Goal: Transaction & Acquisition: Purchase product/service

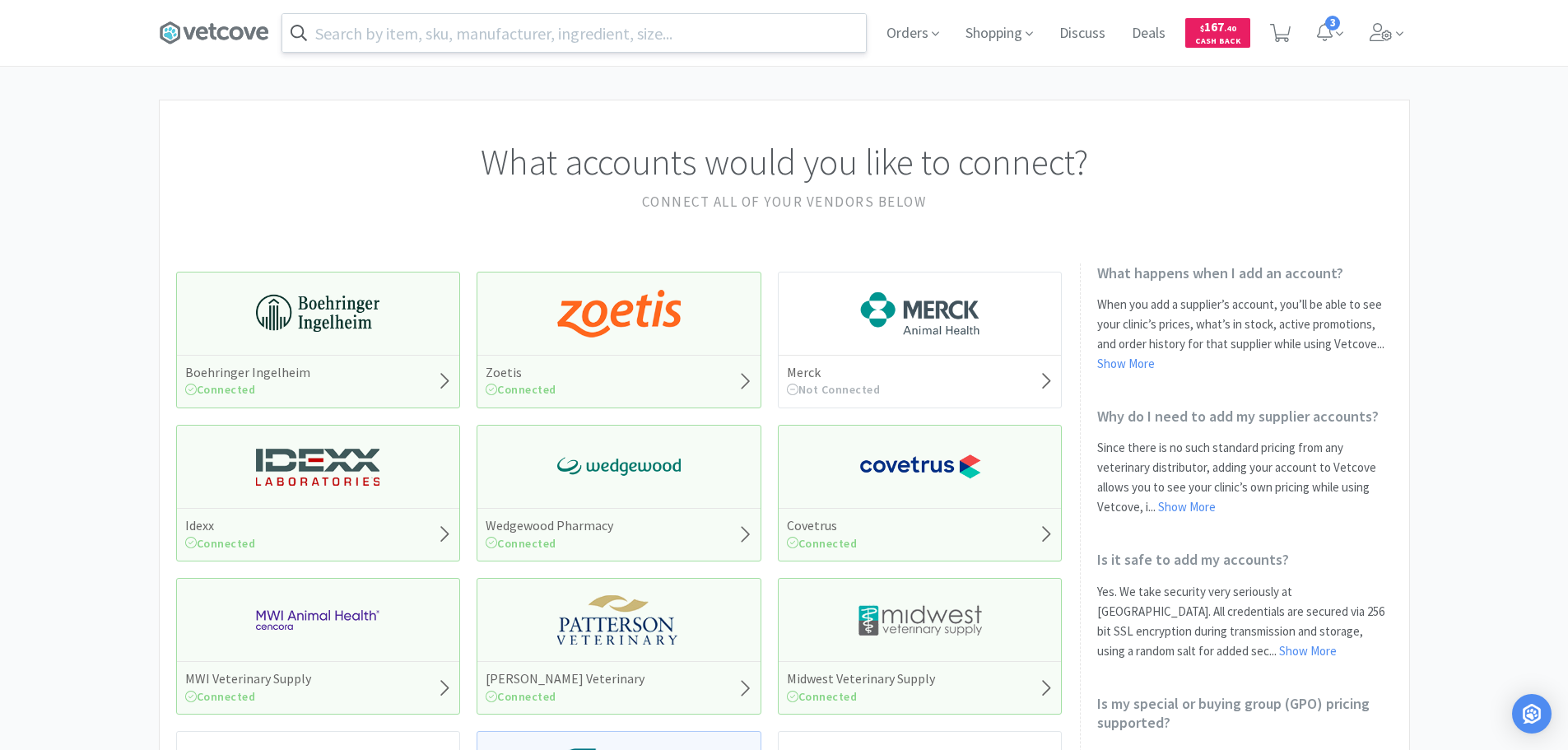
click at [435, 24] on input "text" at bounding box center [574, 33] width 584 height 38
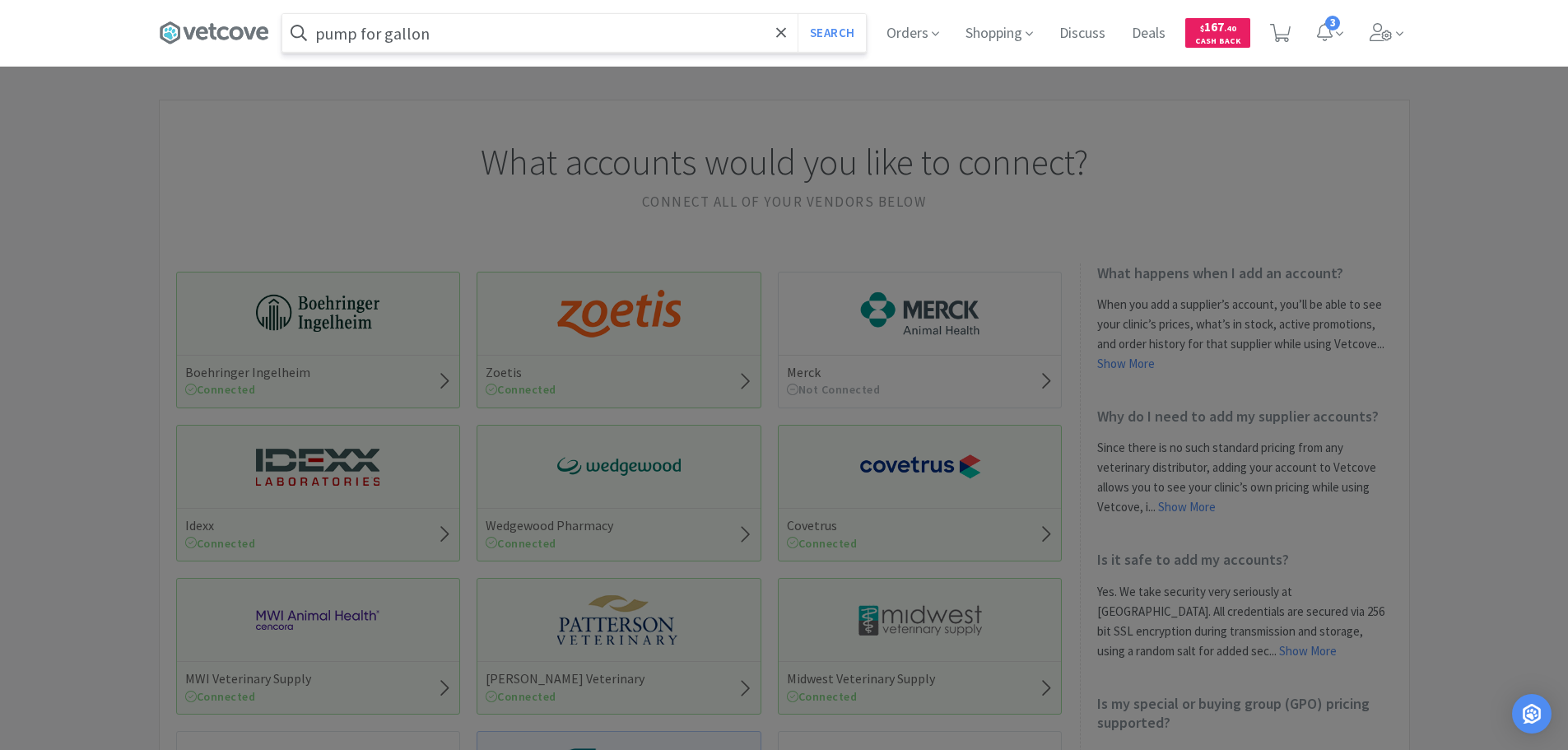
type input "pump for gallon"
click at [798, 14] on button "Search" at bounding box center [832, 33] width 69 height 38
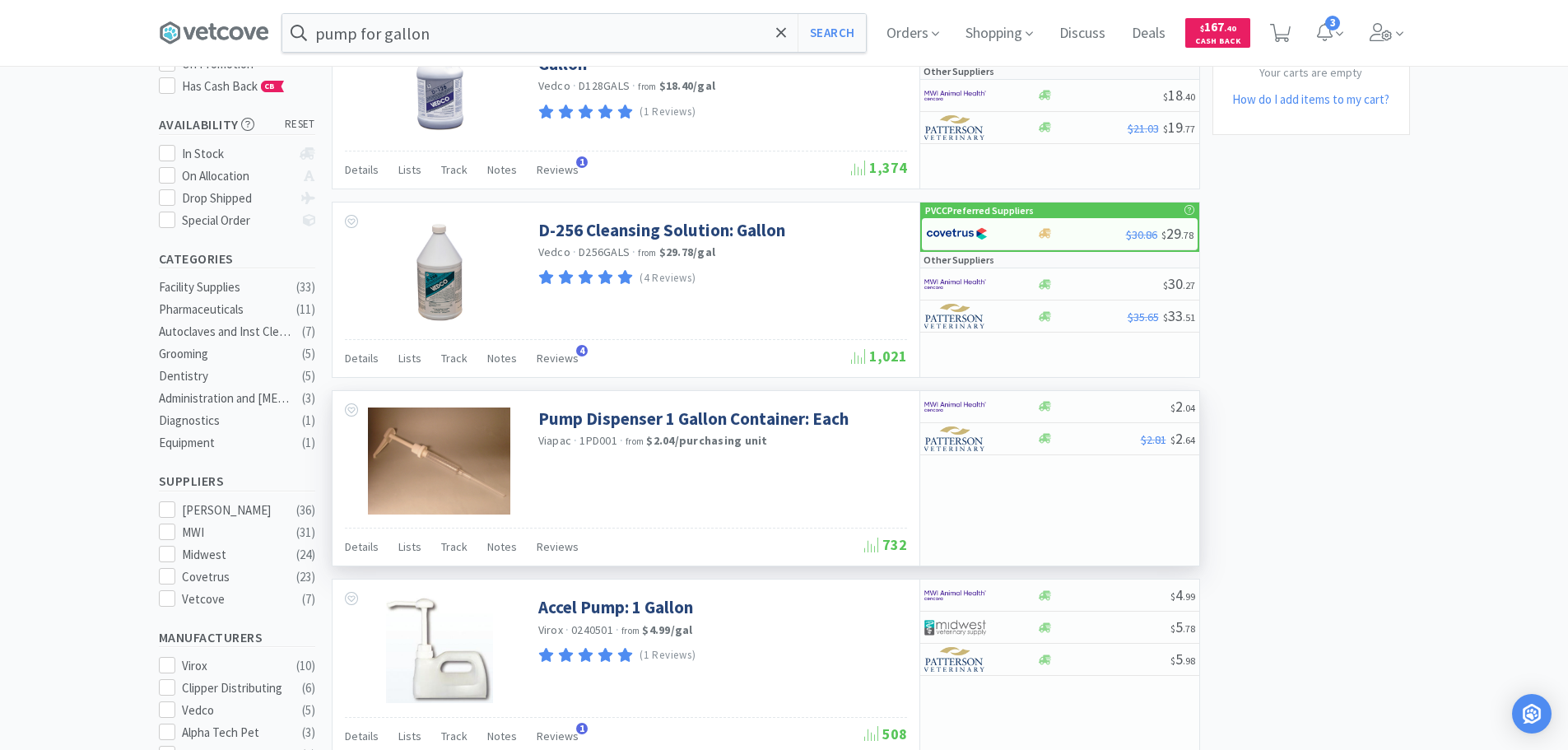
scroll to position [247, 0]
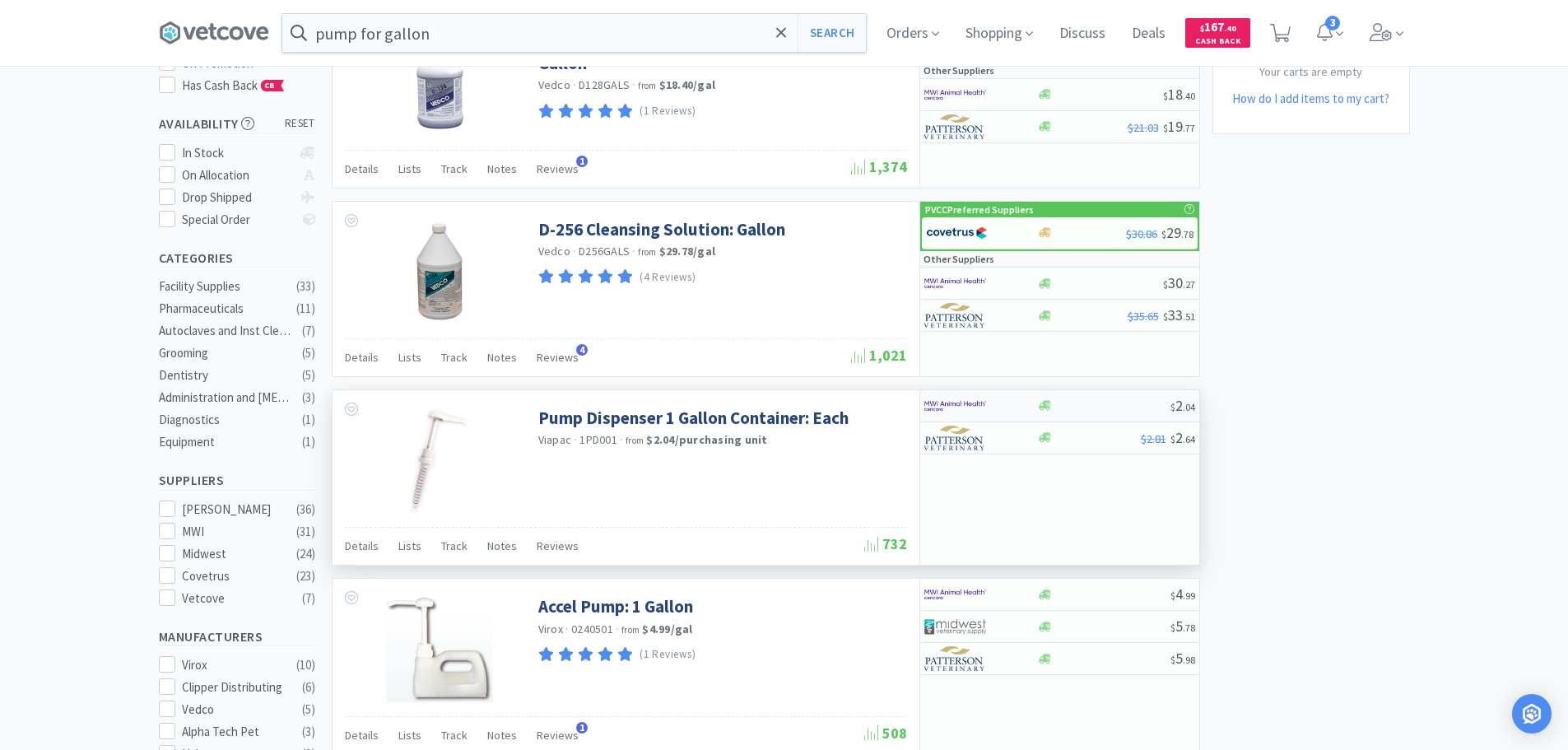
click at [977, 399] on img at bounding box center [955, 405] width 62 height 24
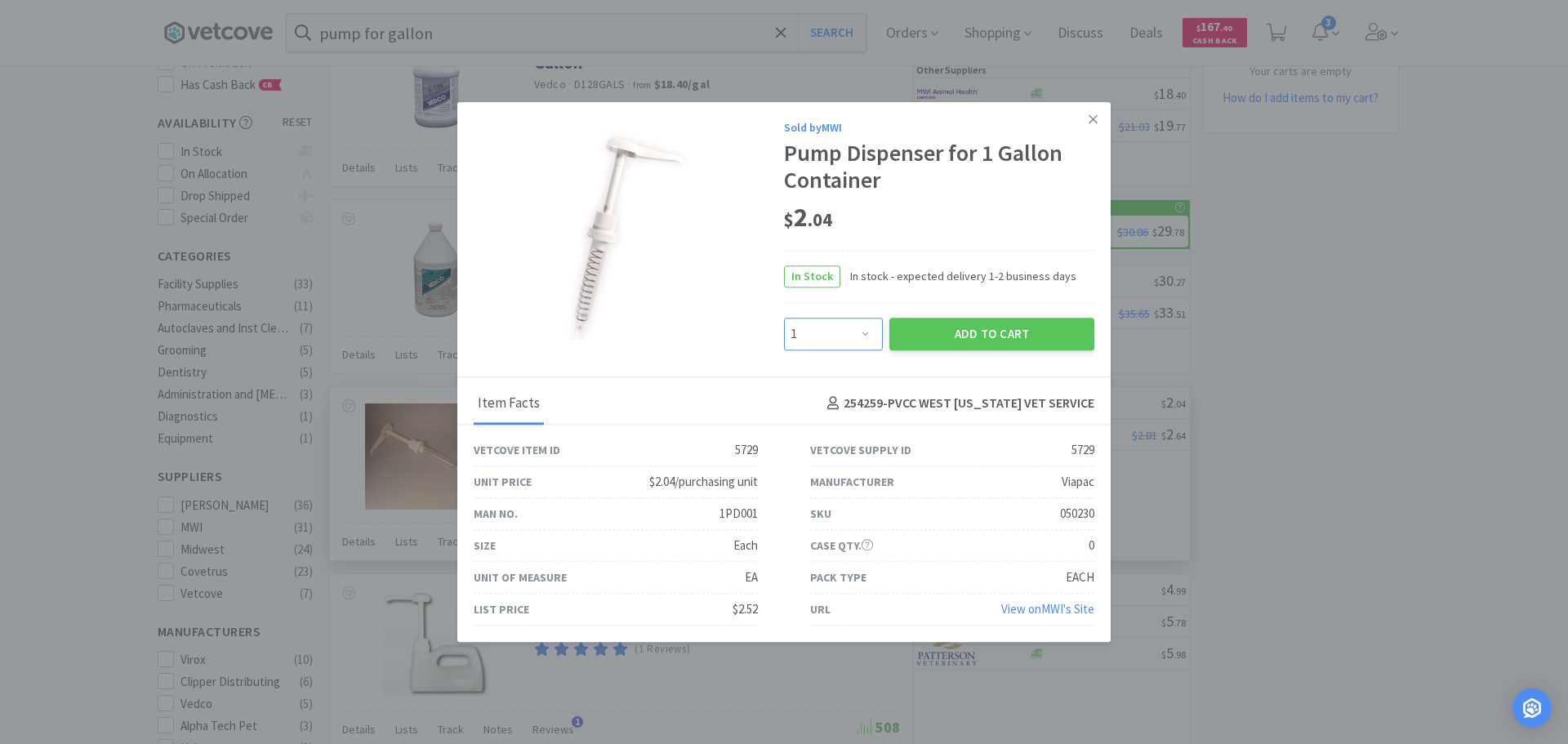
click at [819, 340] on select "Enter Quantity 1 2 3 4 5 6 7 8 9 10 11 12 13 14 15 16 17 18 19 20 Enter Quantity" at bounding box center [834, 334] width 99 height 32
select select "2"
click at [784, 318] on select "Enter Quantity 1 2 3 4 5 6 7 8 9 10 11 12 13 14 15 16 17 18 19 20 Enter Quantity" at bounding box center [834, 334] width 99 height 32
click at [980, 320] on button "Add to Cart" at bounding box center [992, 334] width 205 height 32
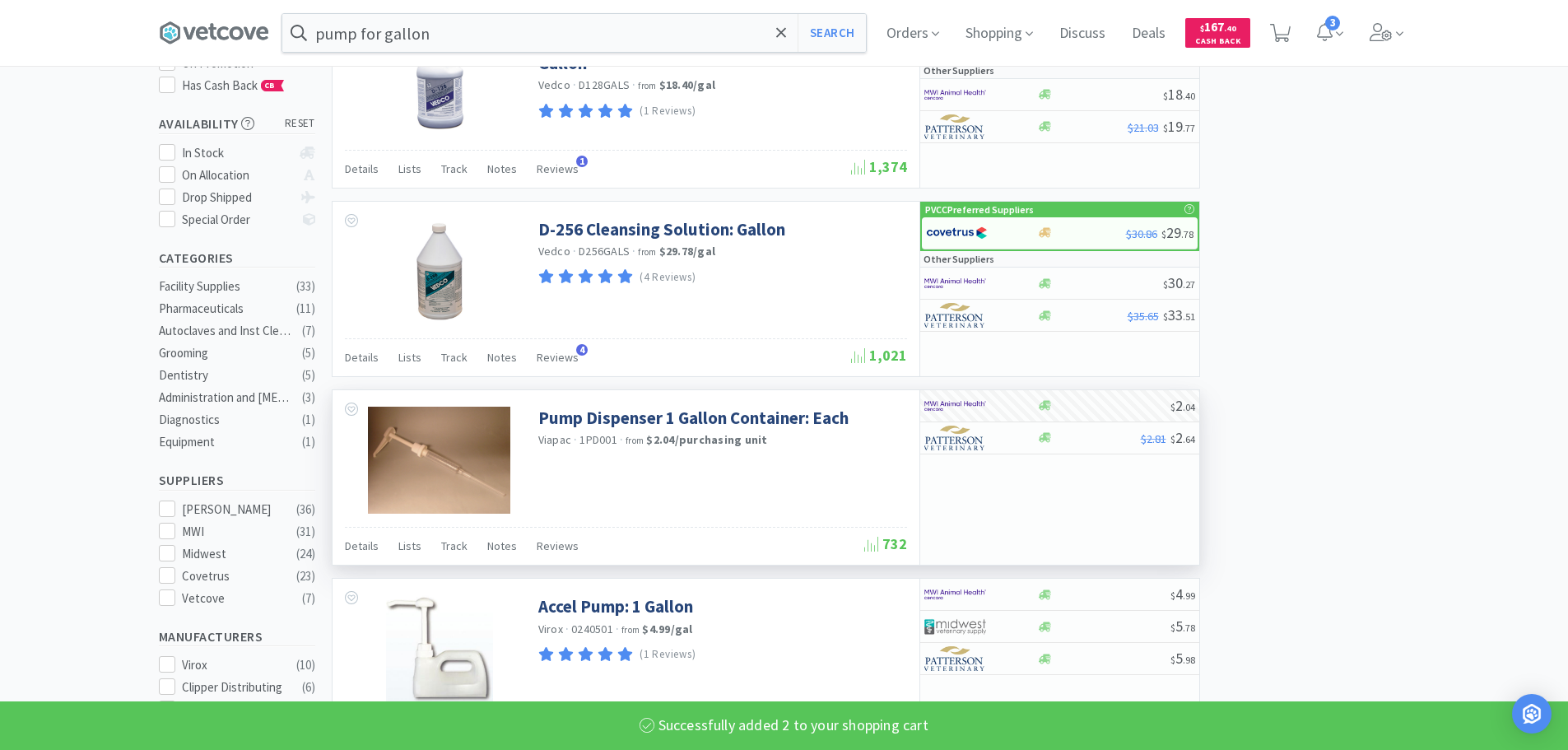
select select "2"
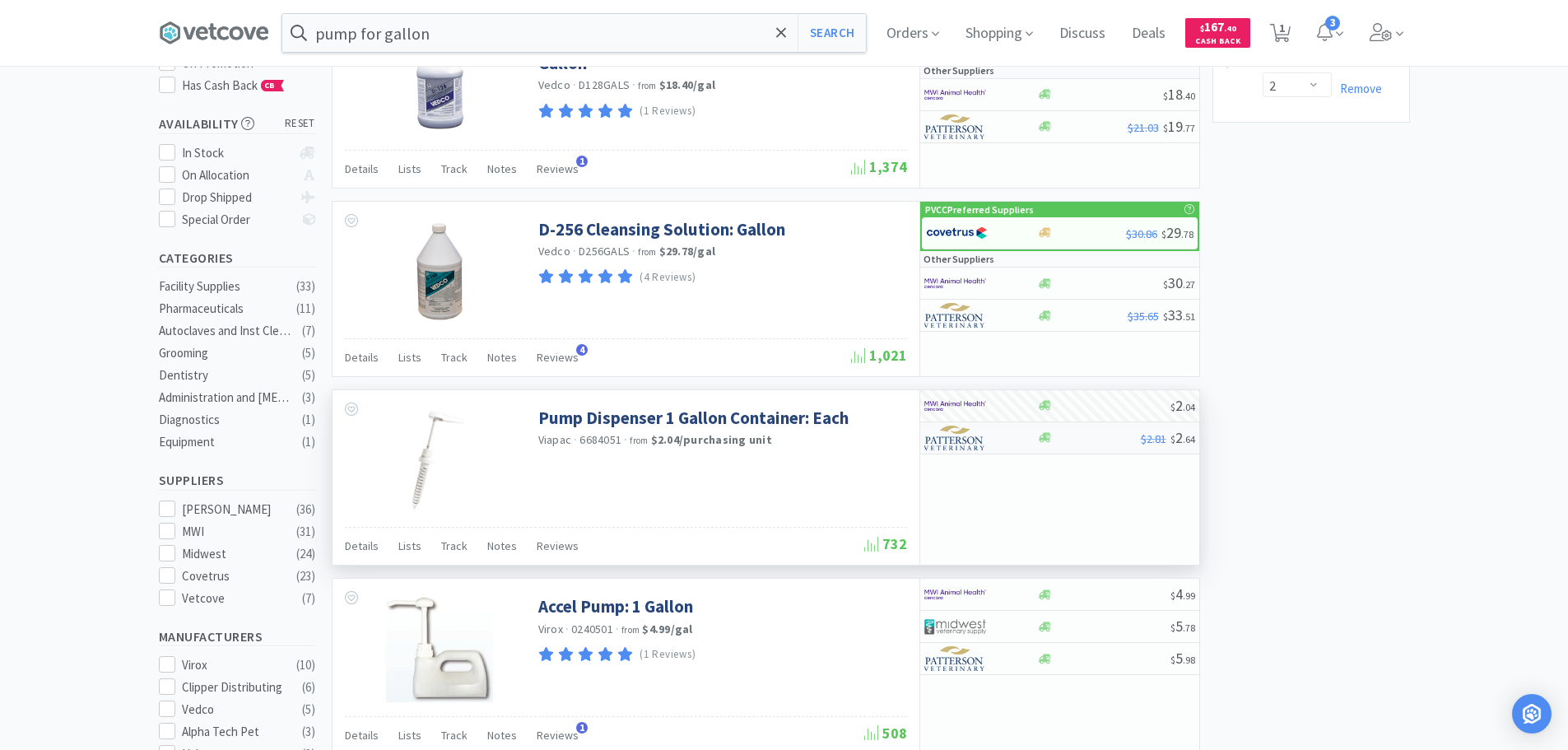
click at [1019, 447] on div at bounding box center [981, 438] width 113 height 28
select select "1"
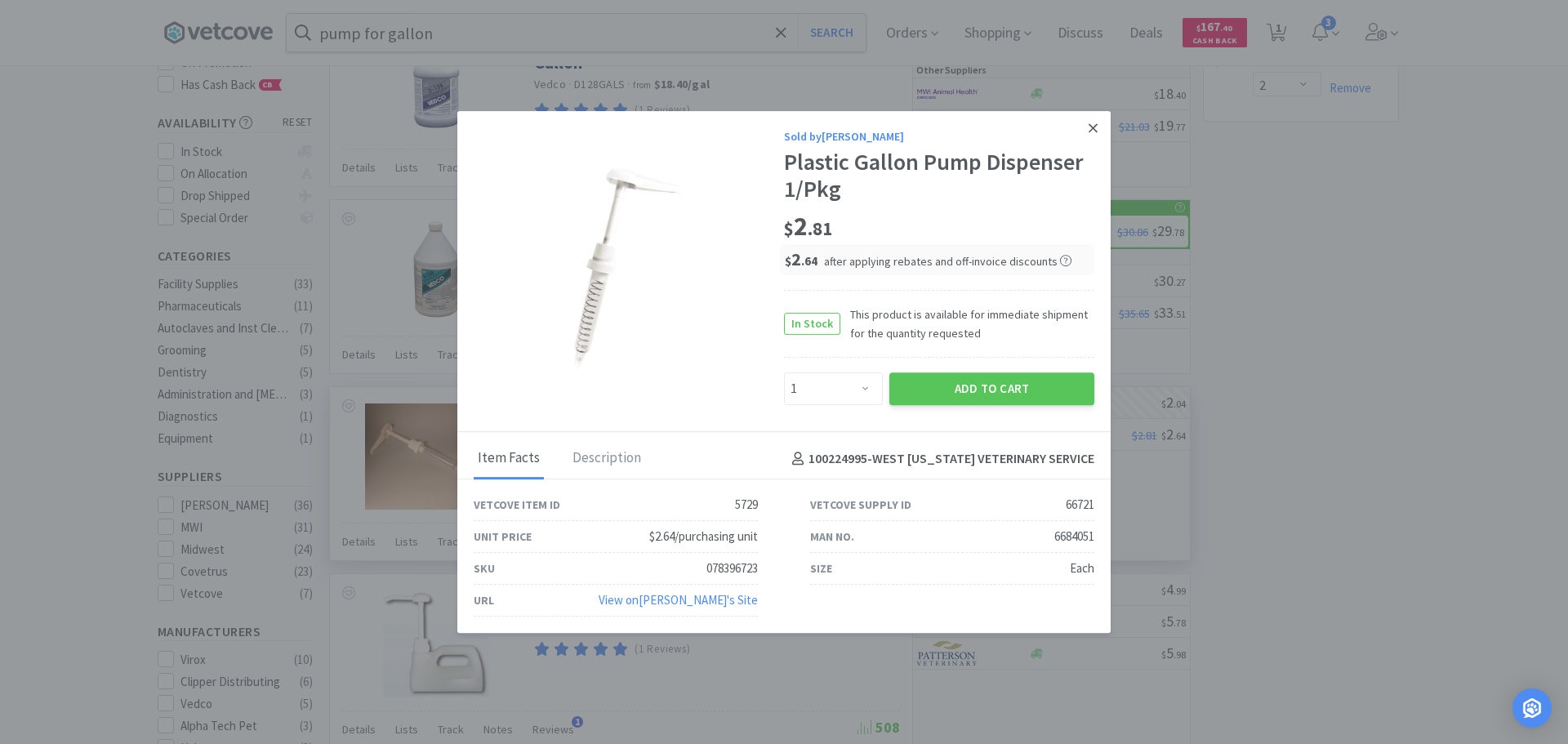
click at [1093, 135] on icon at bounding box center [1093, 128] width 9 height 14
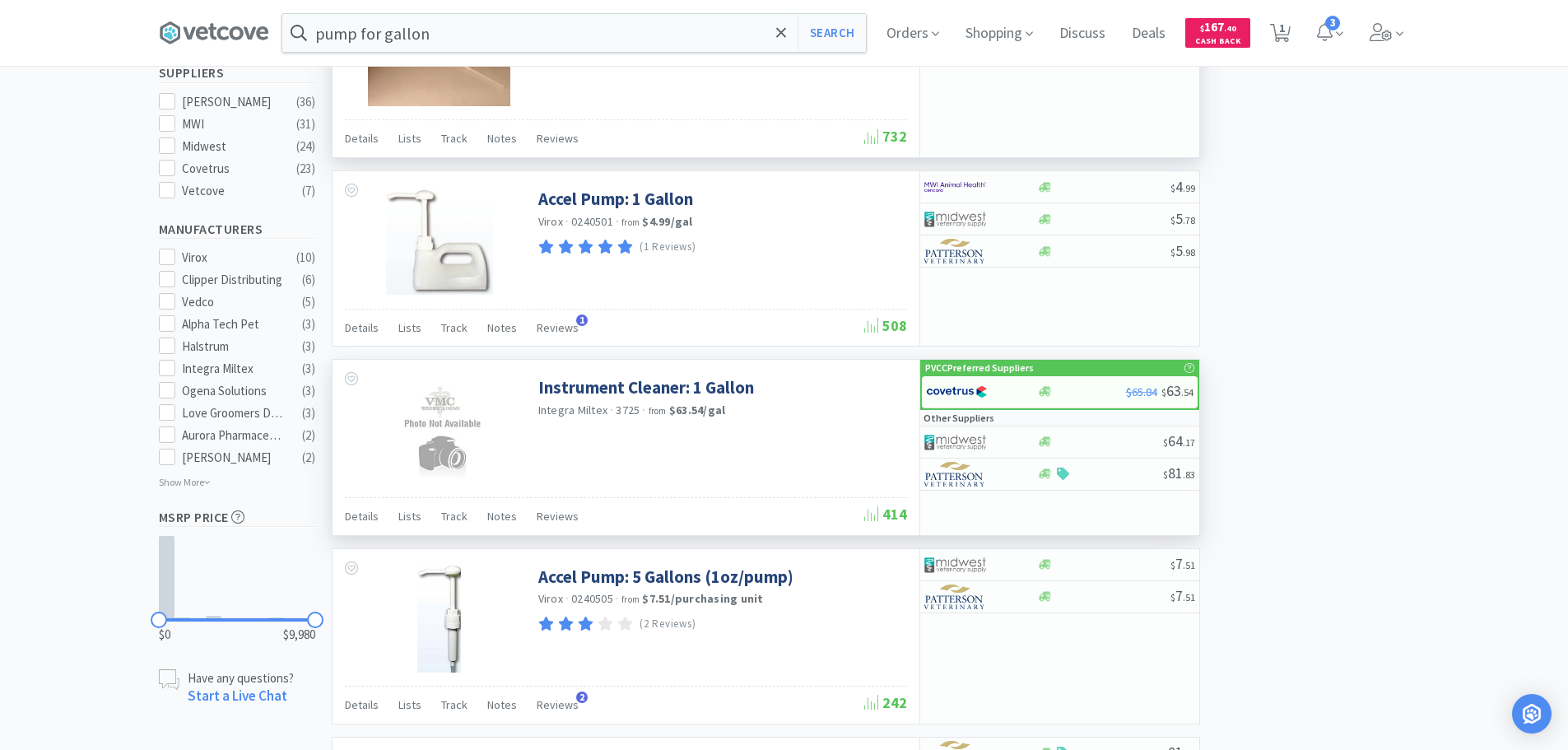
scroll to position [659, 0]
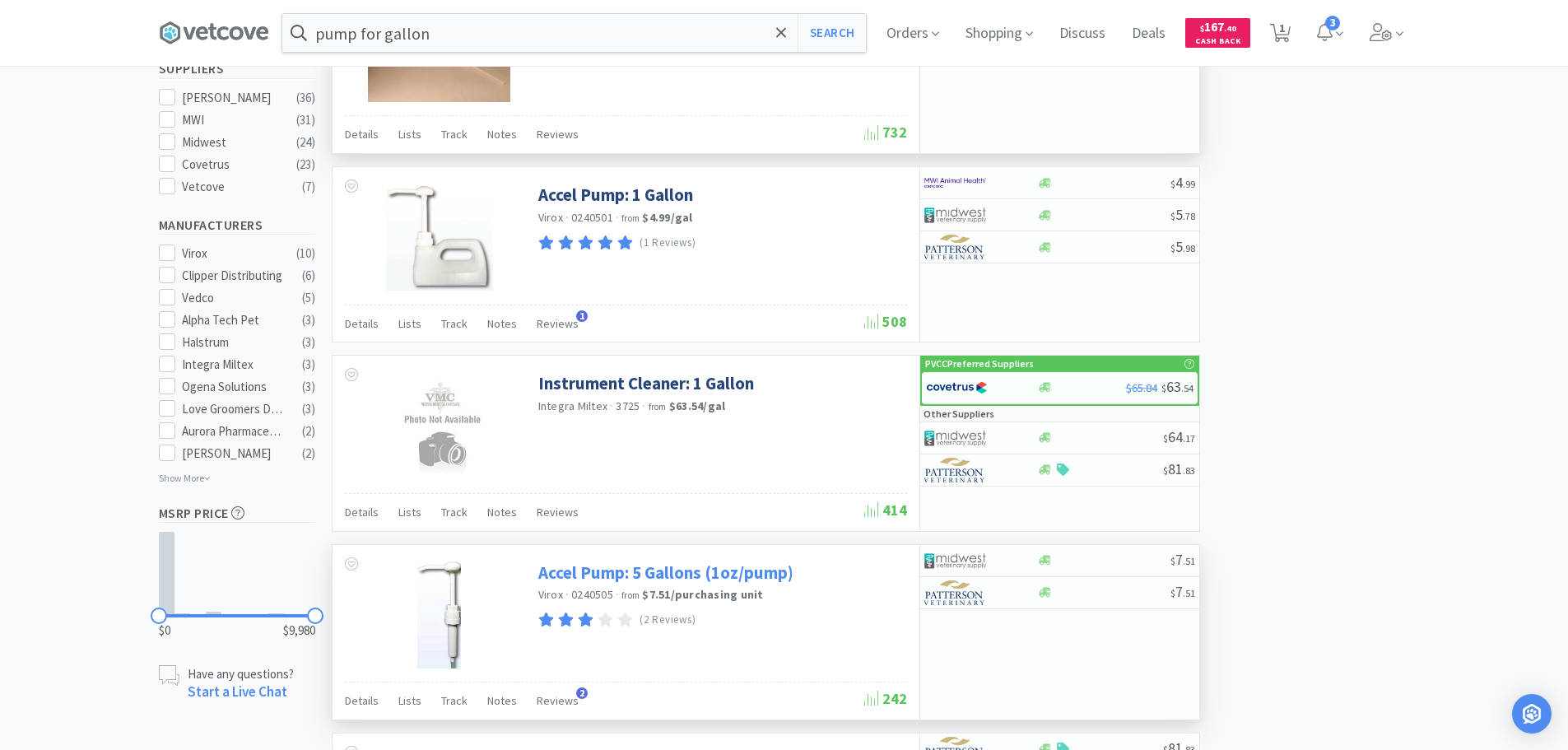
click at [612, 574] on link "Accel Pump: 5 Gallons (1oz/pump)" at bounding box center [666, 573] width 255 height 23
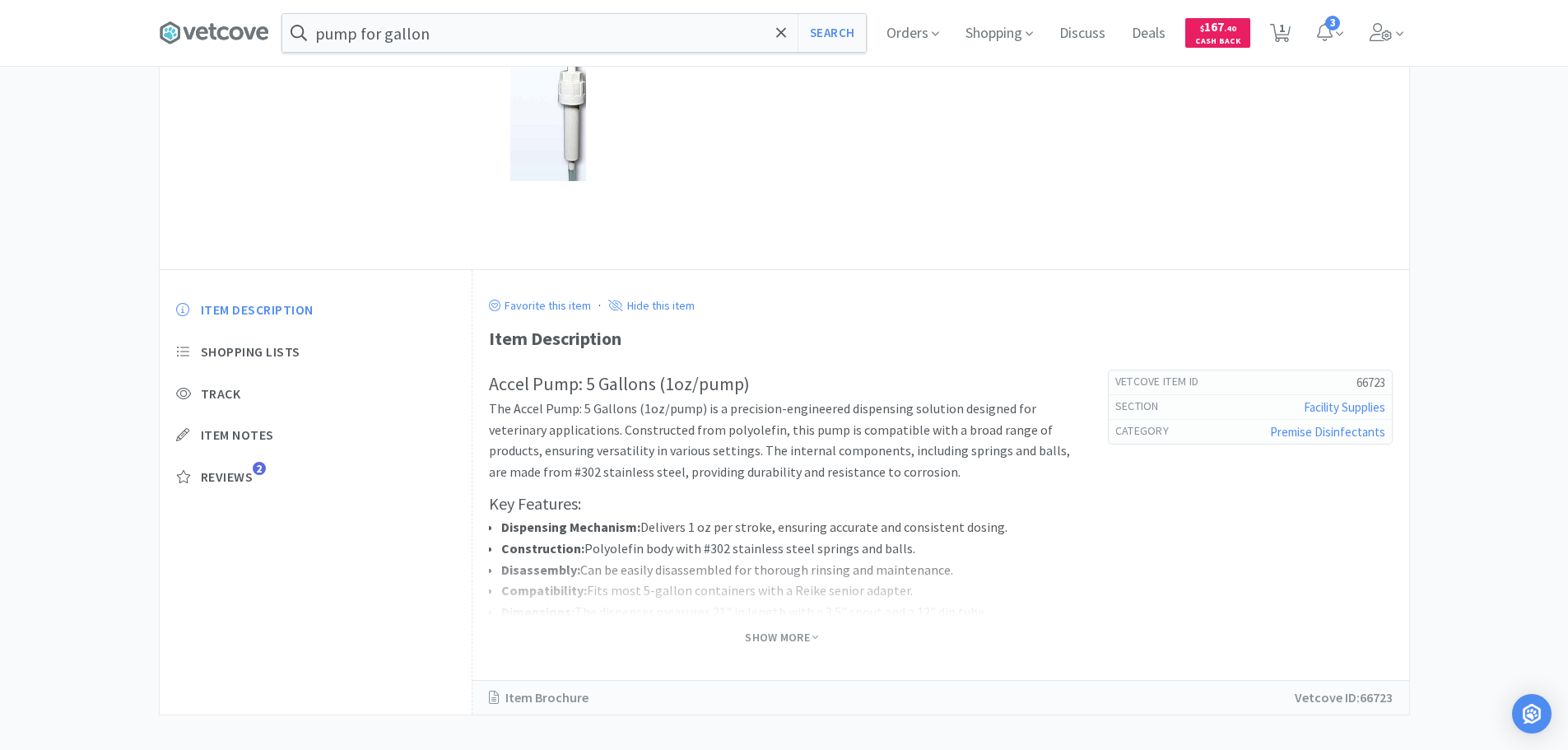
scroll to position [247, 0]
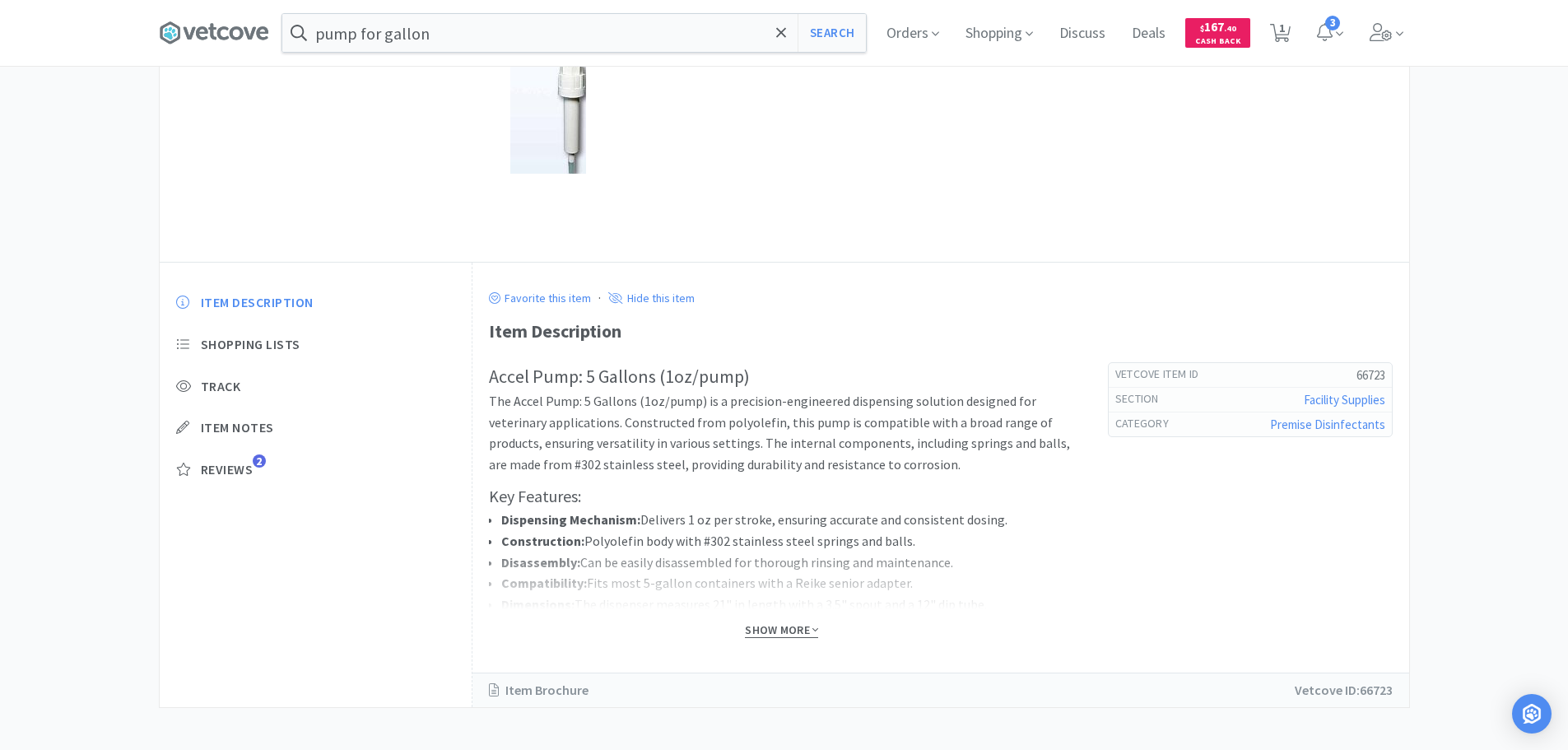
click at [791, 629] on span "Show More" at bounding box center [781, 630] width 73 height 15
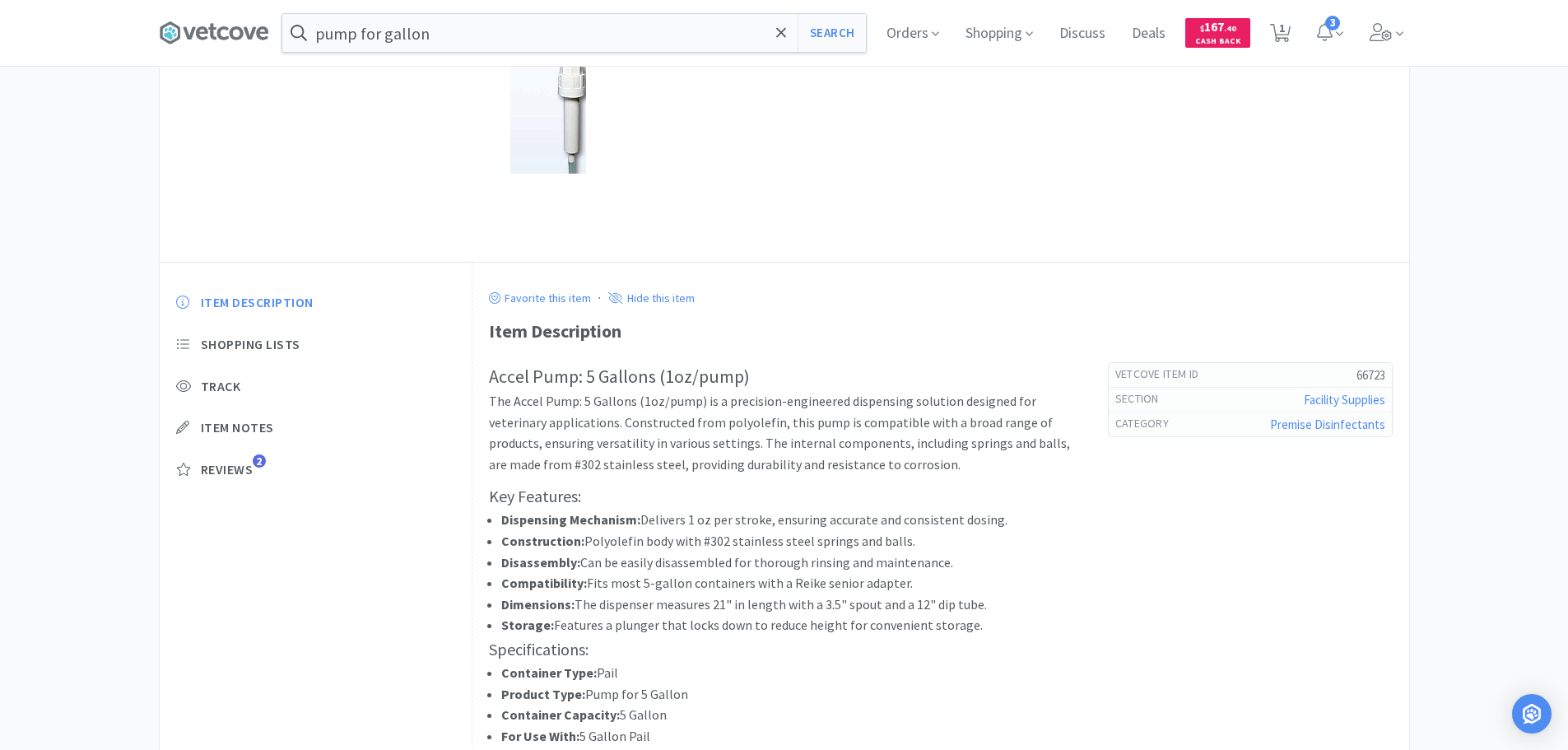
scroll to position [485, 0]
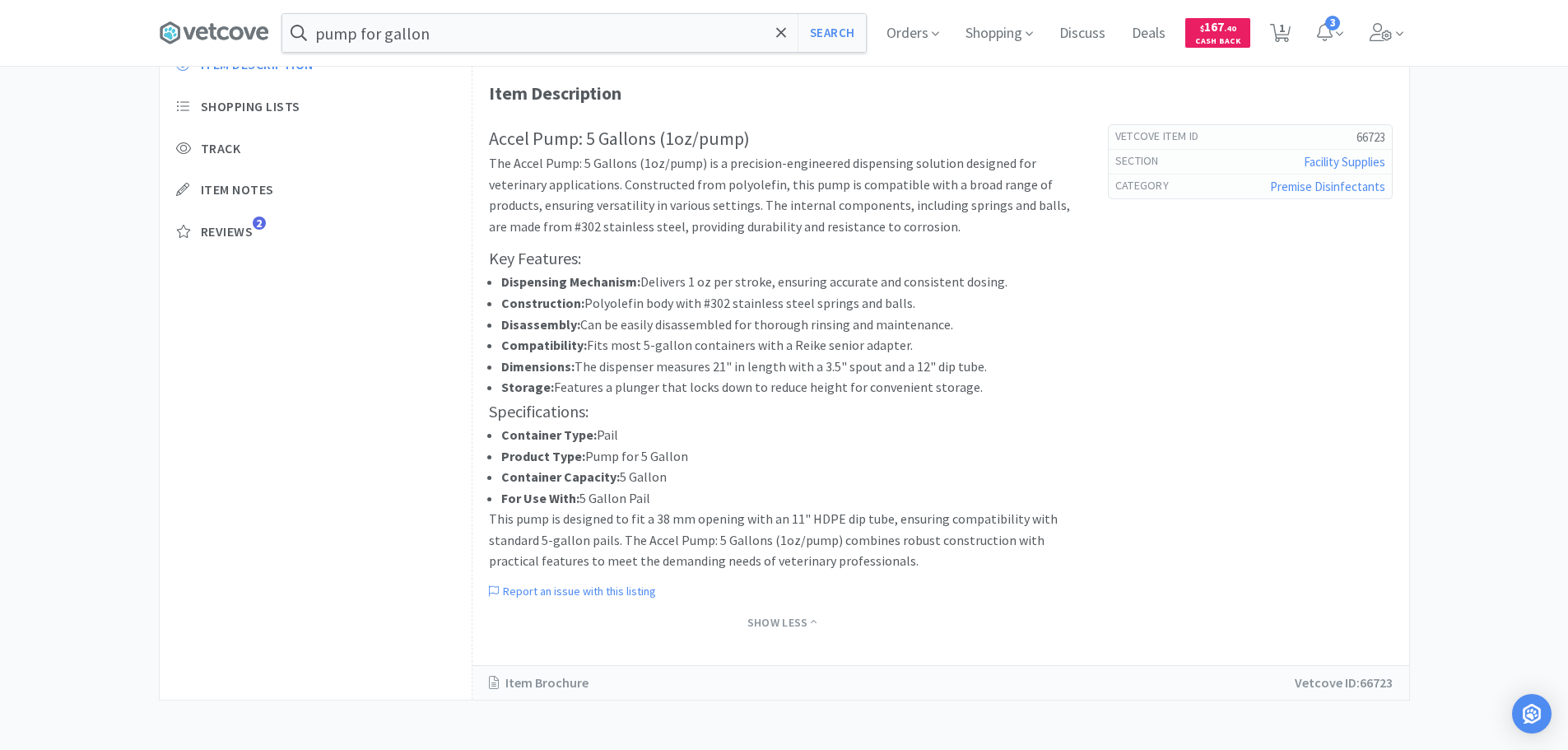
select select "2"
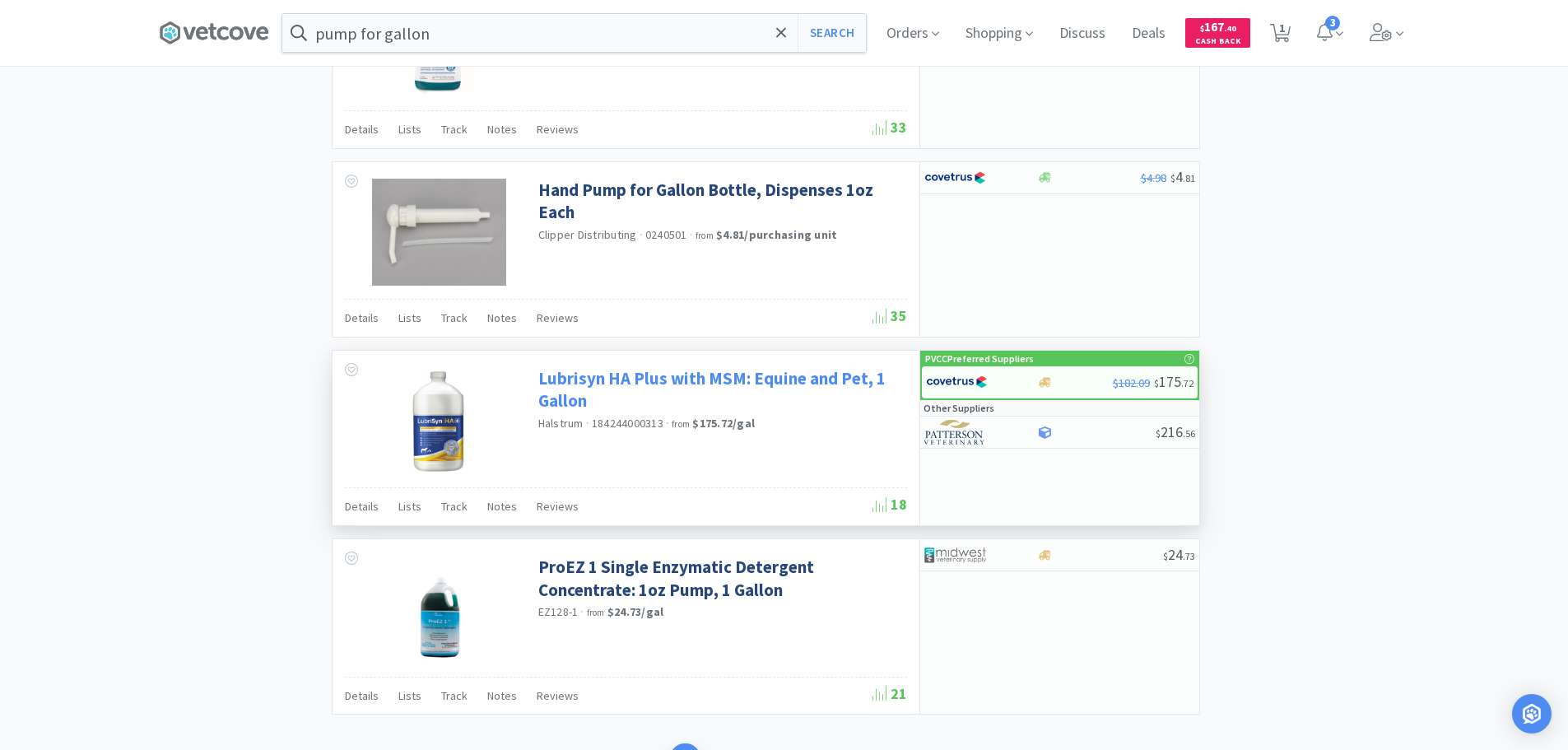
scroll to position [2481, 0]
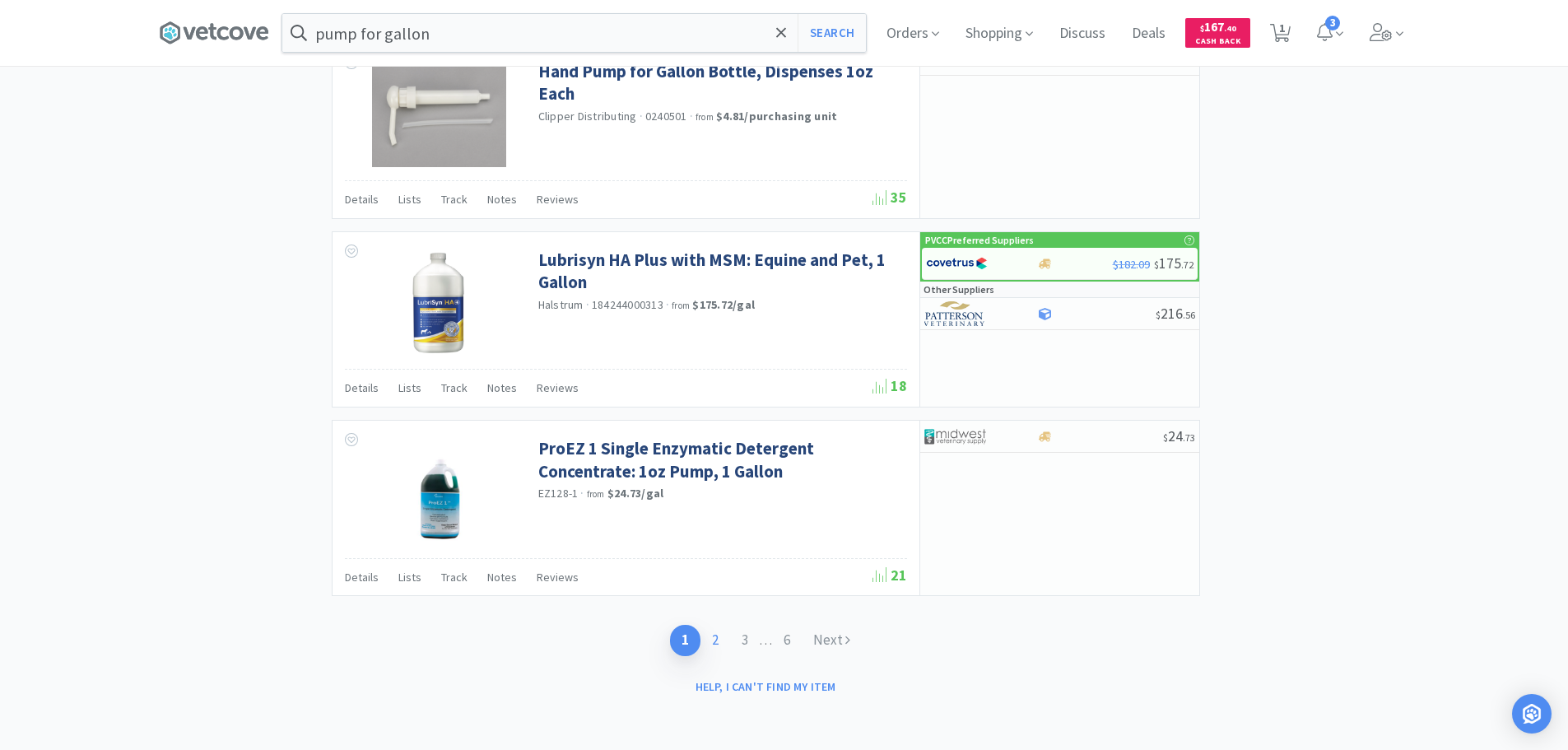
click at [717, 634] on link "2" at bounding box center [715, 641] width 30 height 31
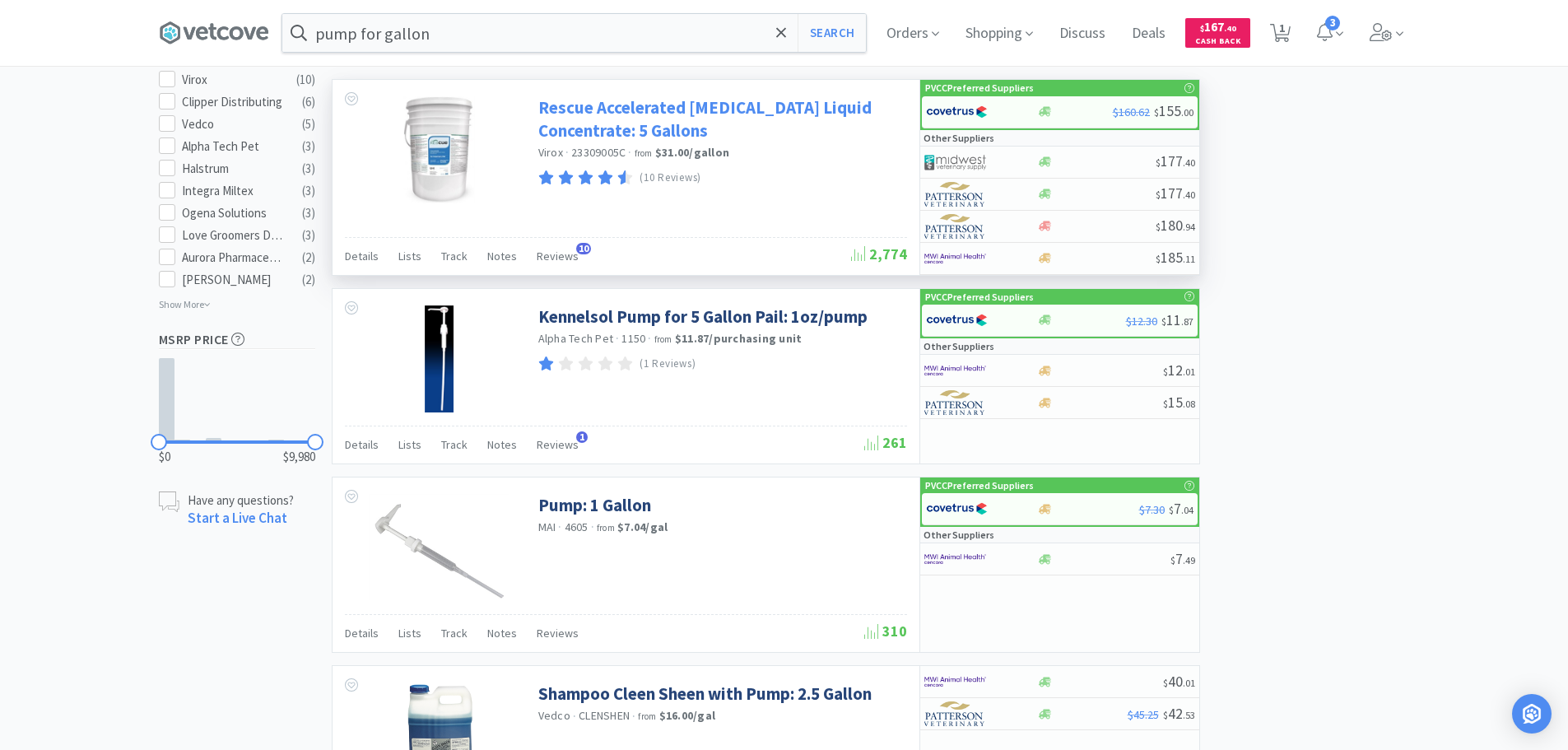
scroll to position [988, 0]
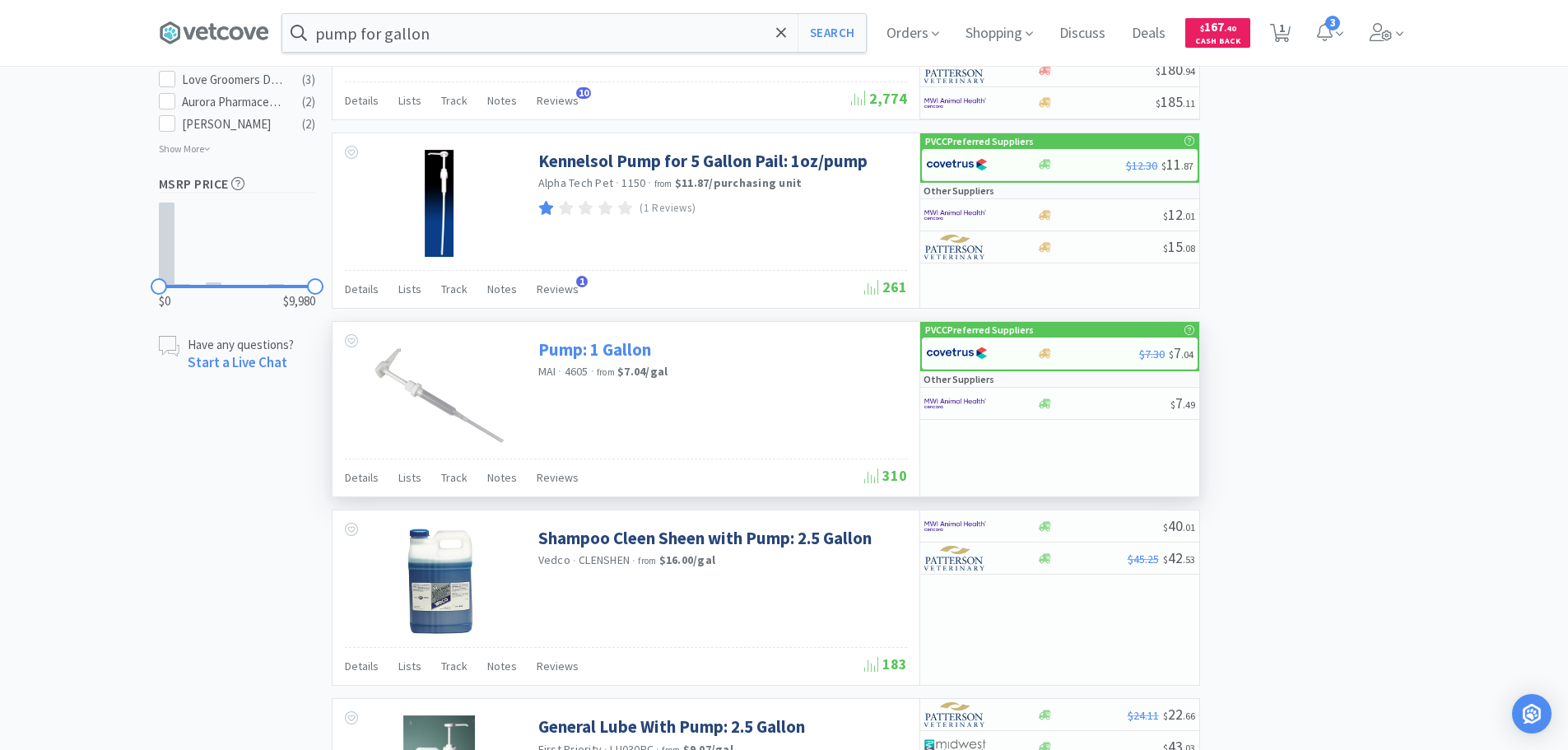
click at [576, 350] on link "Pump: 1 Gallon" at bounding box center [594, 349] width 113 height 23
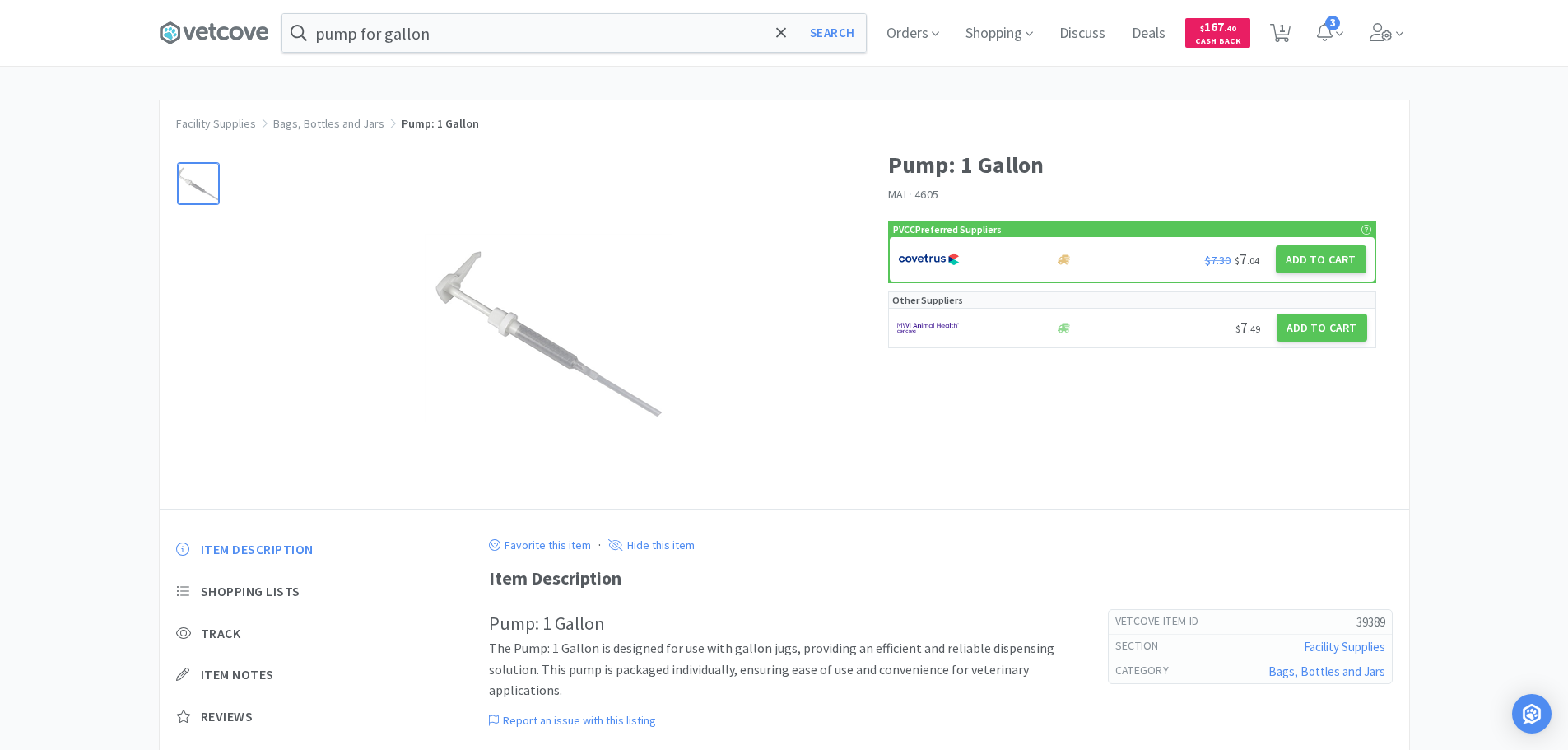
scroll to position [988, 0]
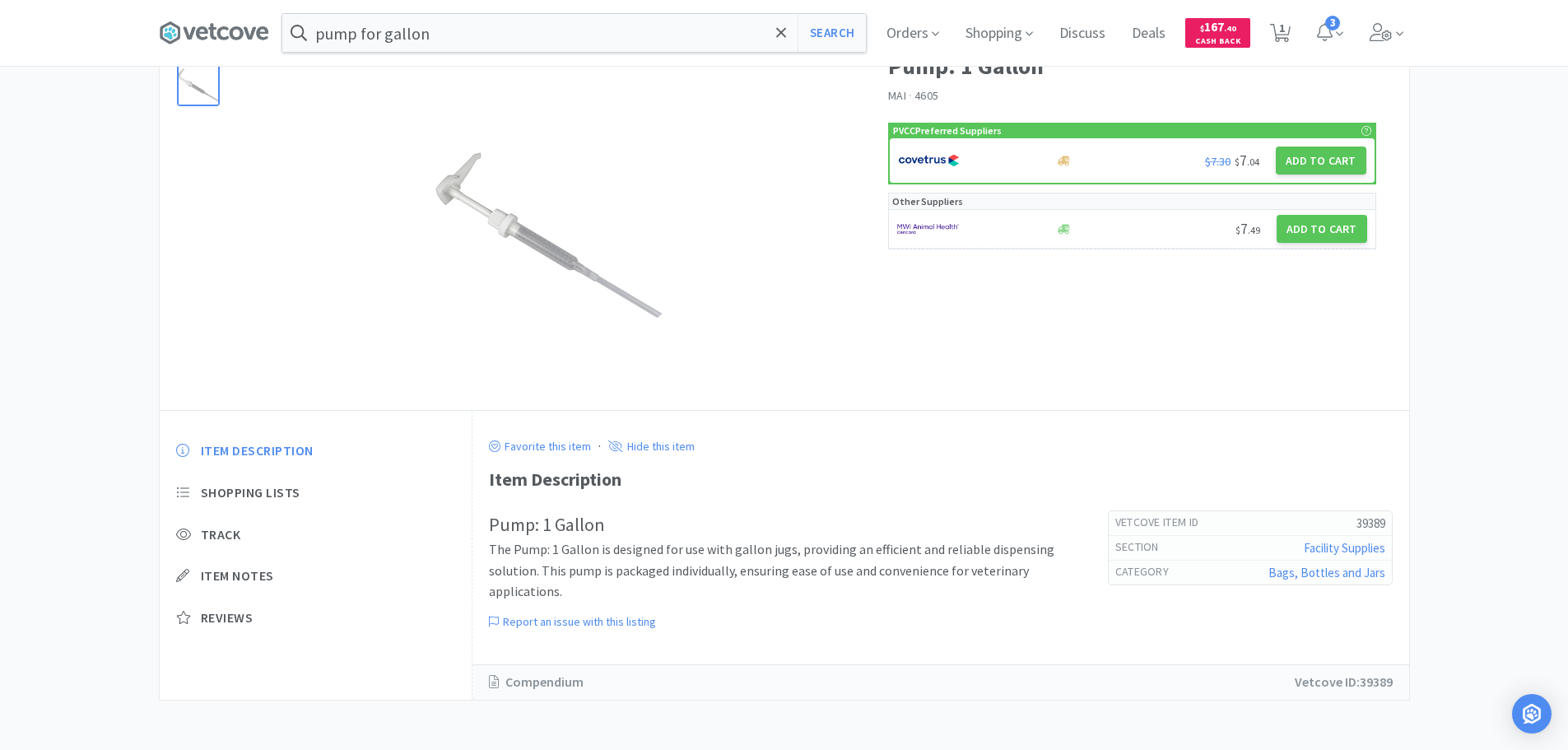
select select "2"
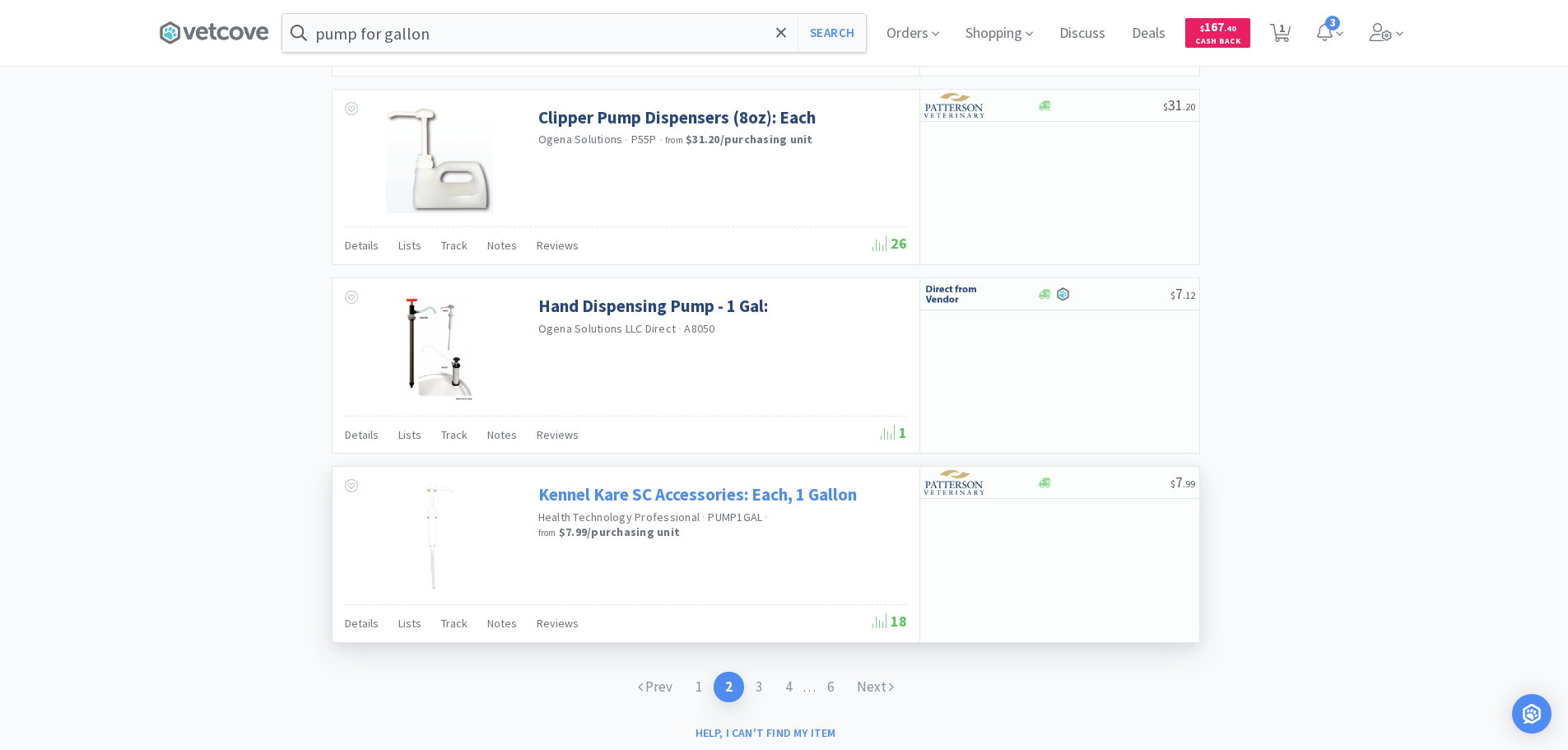
scroll to position [2398, 0]
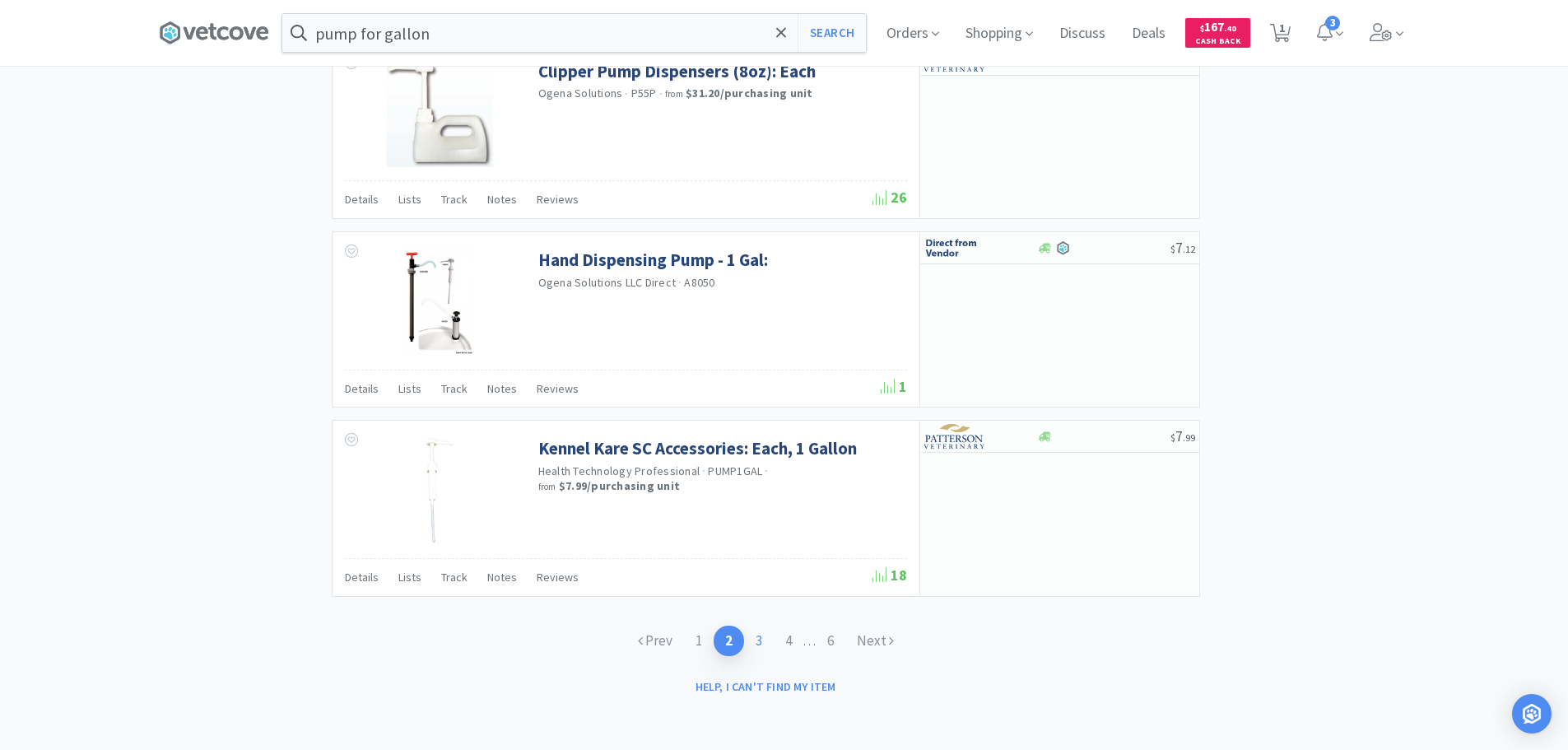
click at [765, 650] on link "3" at bounding box center [759, 641] width 30 height 31
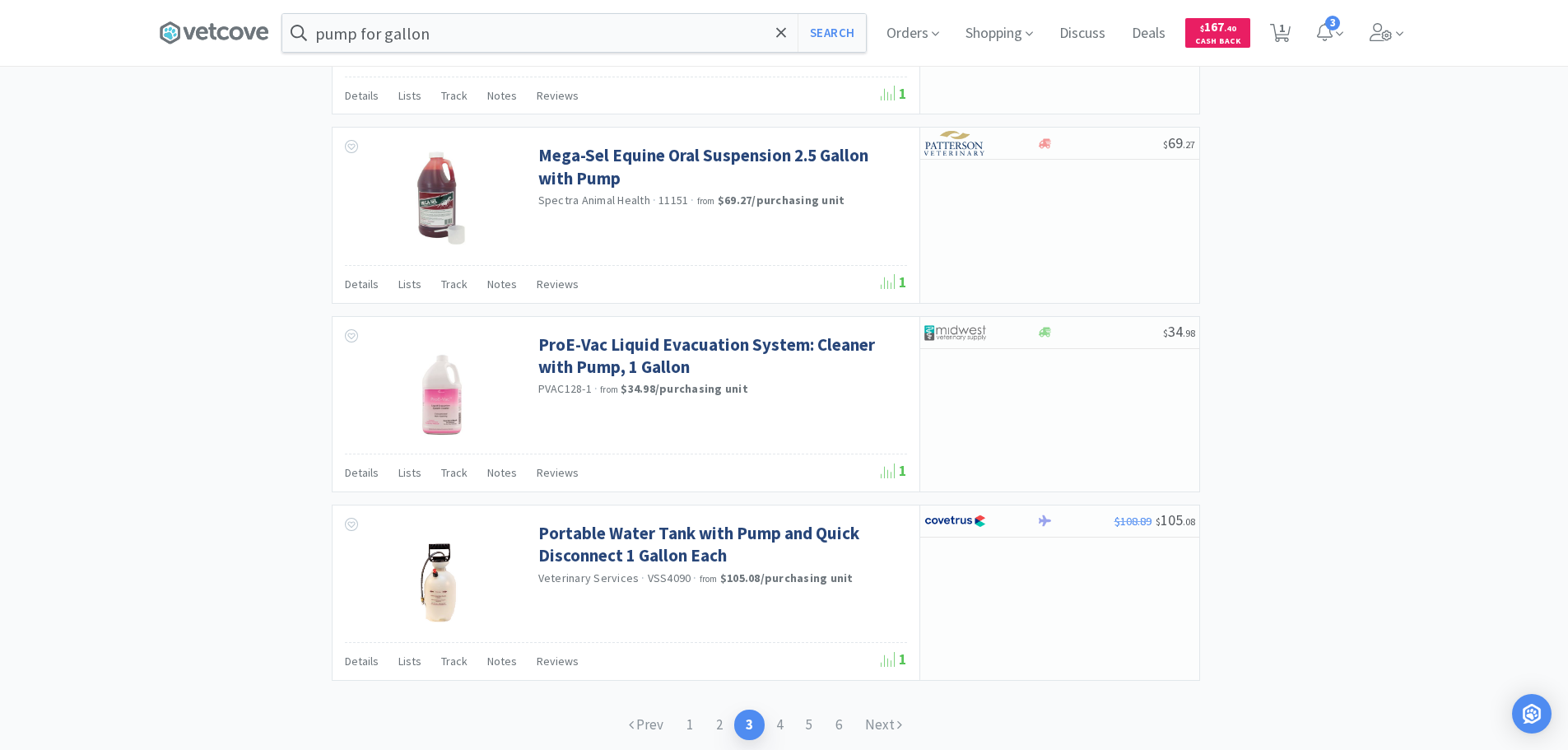
scroll to position [2369, 0]
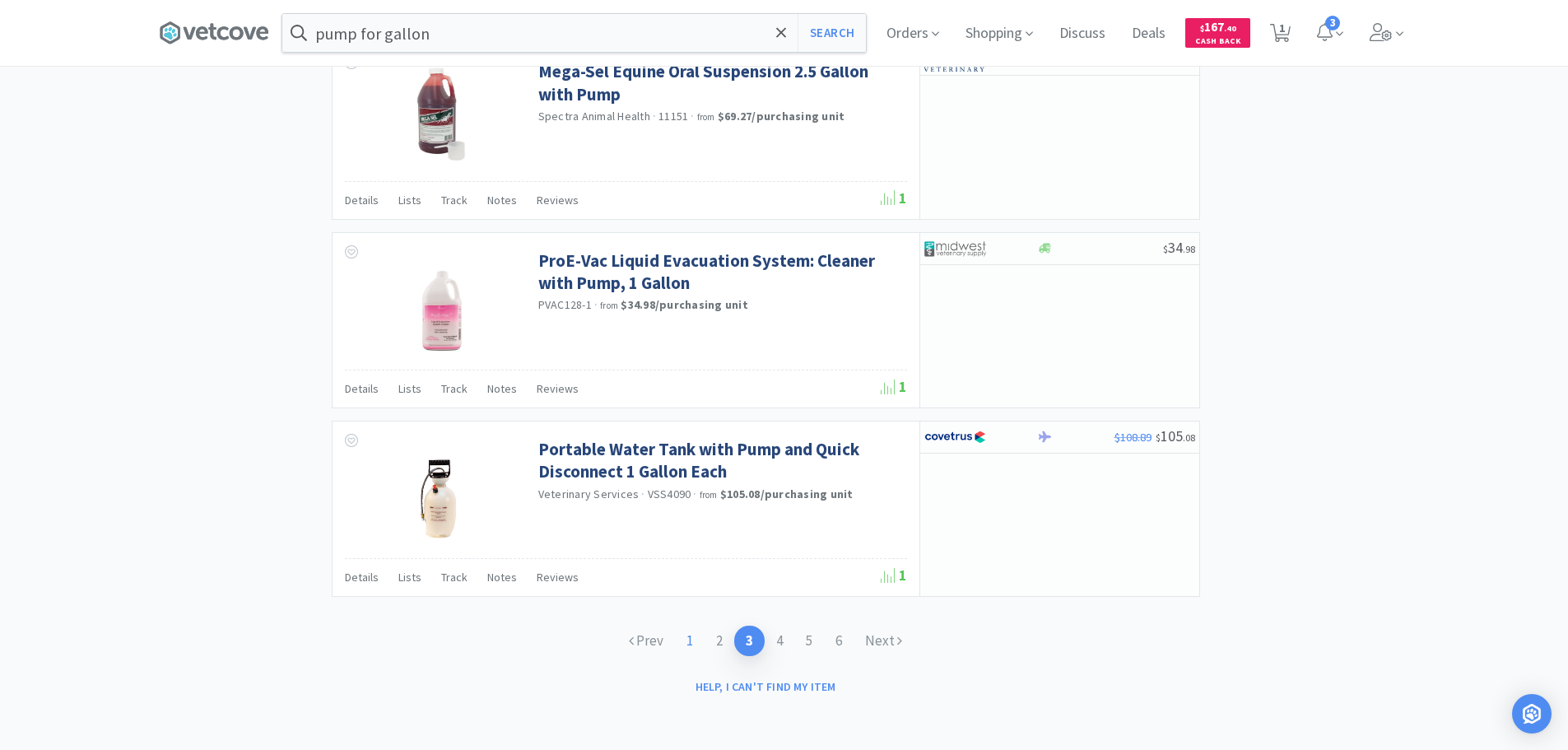
click at [689, 644] on link "1" at bounding box center [689, 641] width 30 height 31
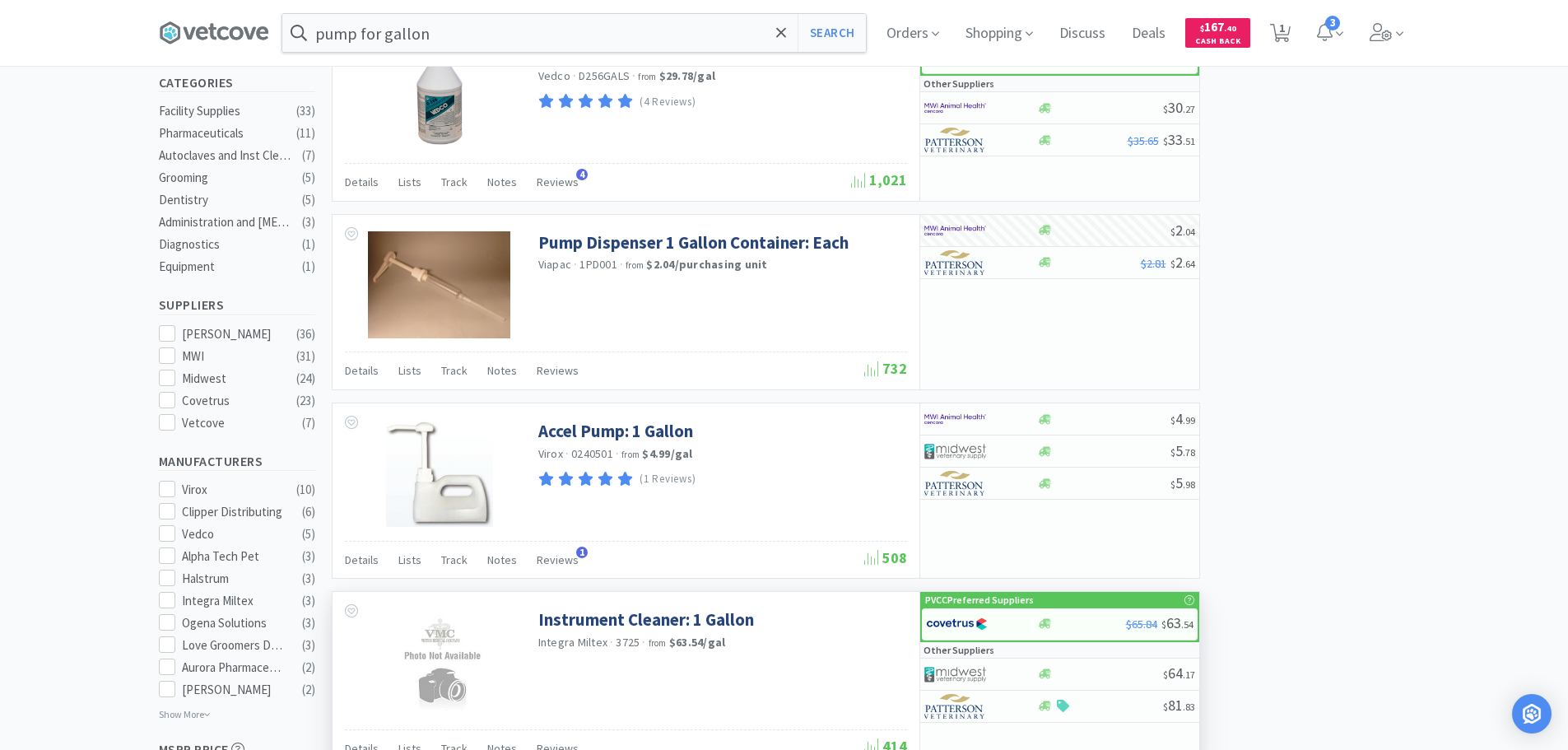
scroll to position [576, 0]
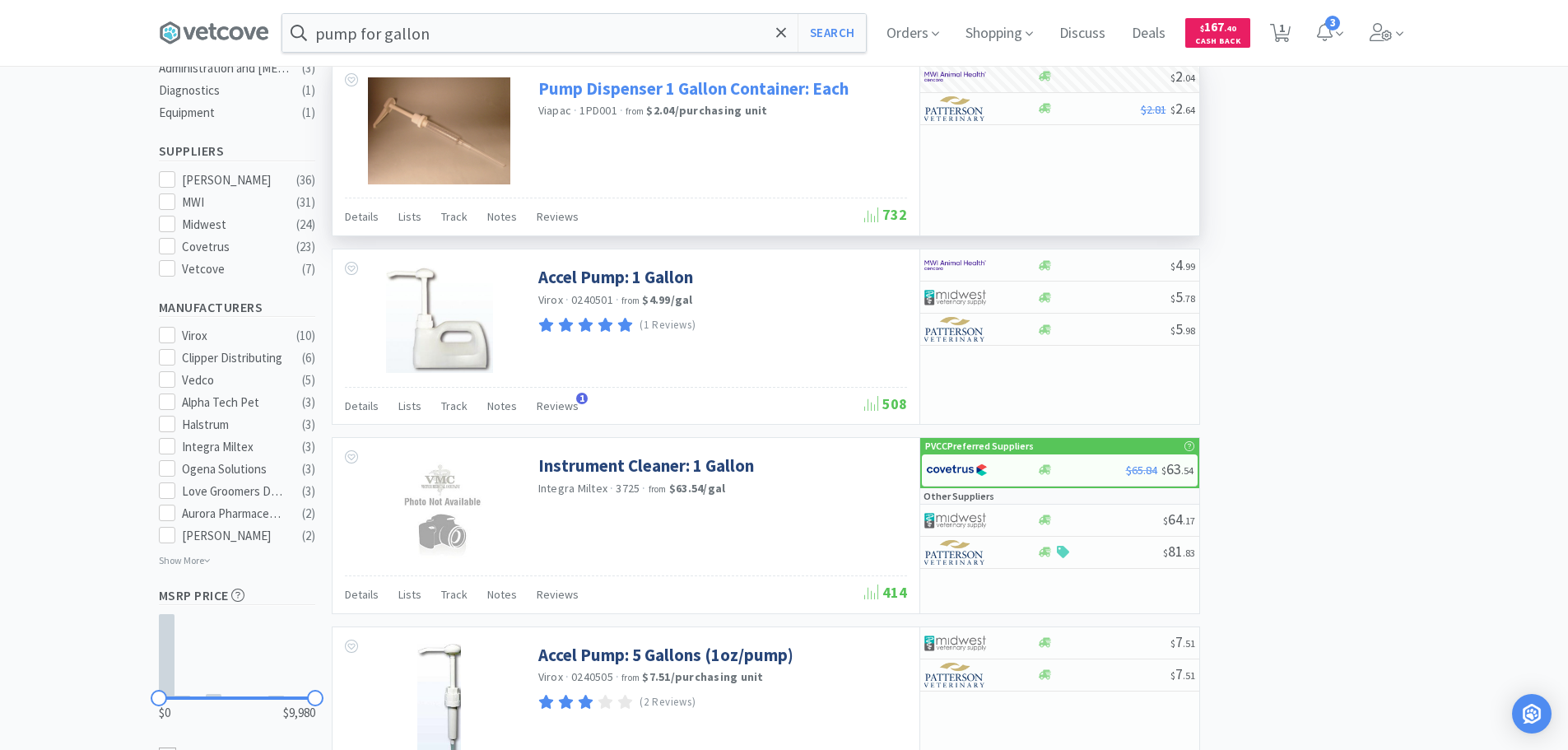
click at [775, 97] on link "Pump Dispenser 1 Gallon Container: Each" at bounding box center [693, 89] width 310 height 23
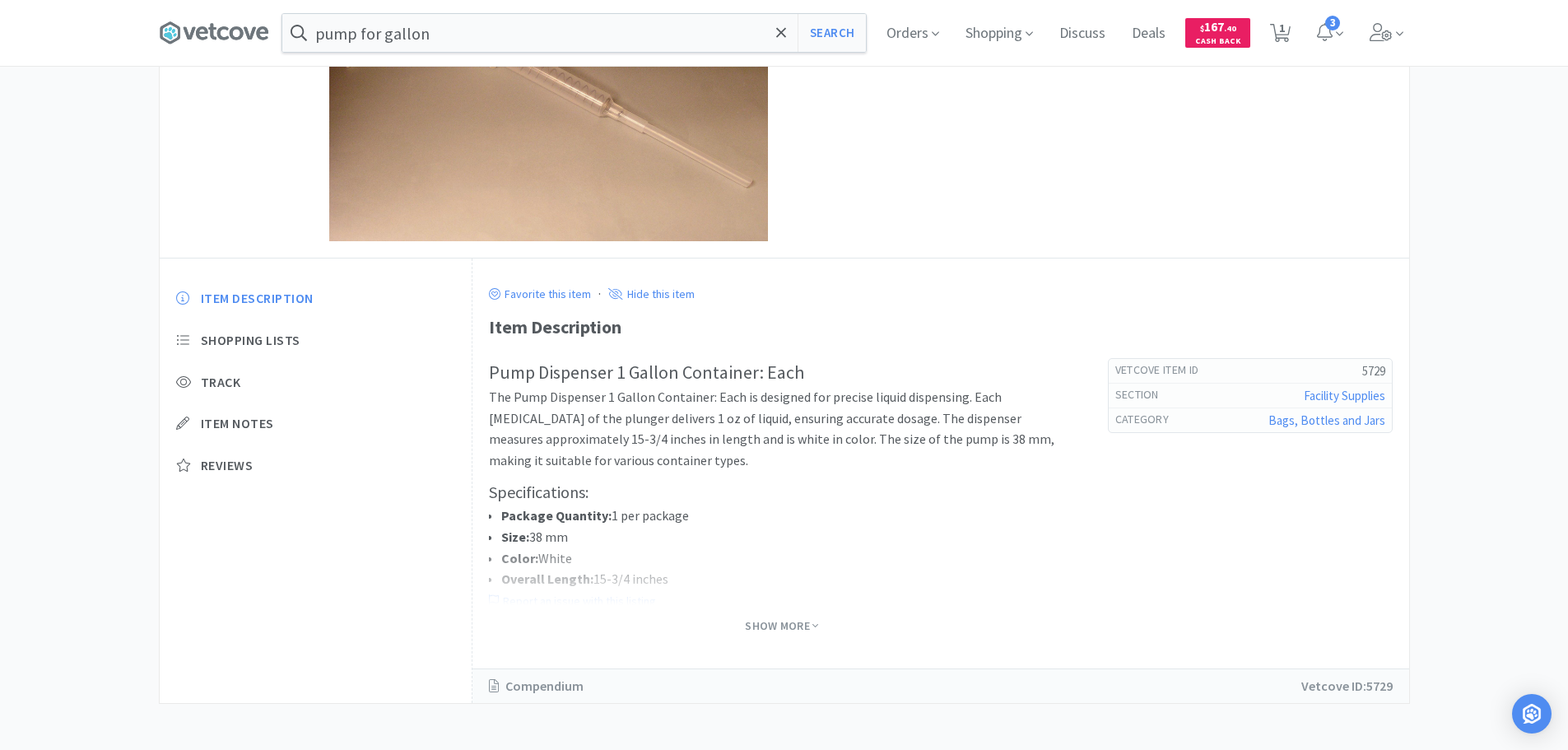
scroll to position [254, 0]
click at [788, 622] on span "Show More" at bounding box center [781, 622] width 73 height 15
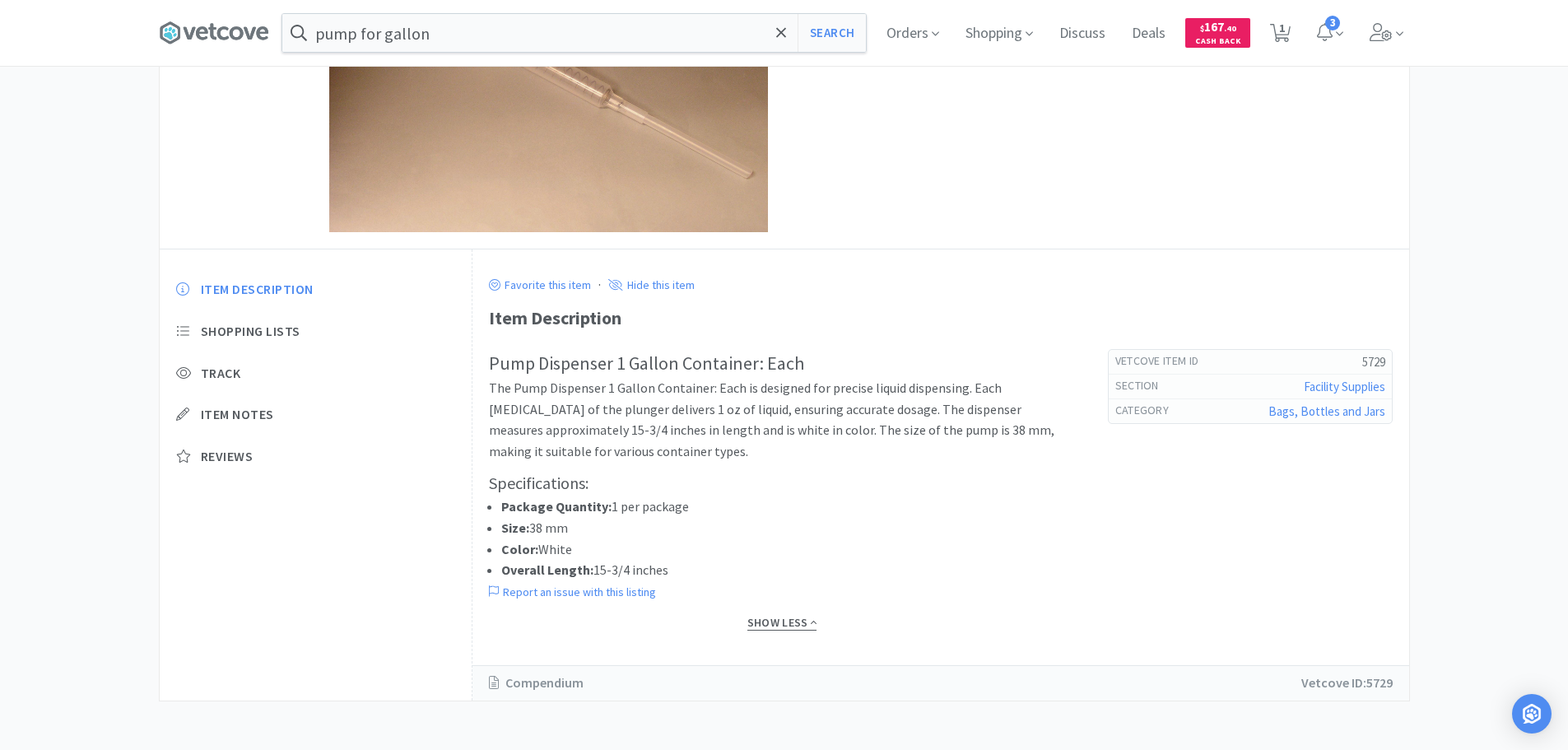
scroll to position [261, 0]
